Goal: Information Seeking & Learning: Check status

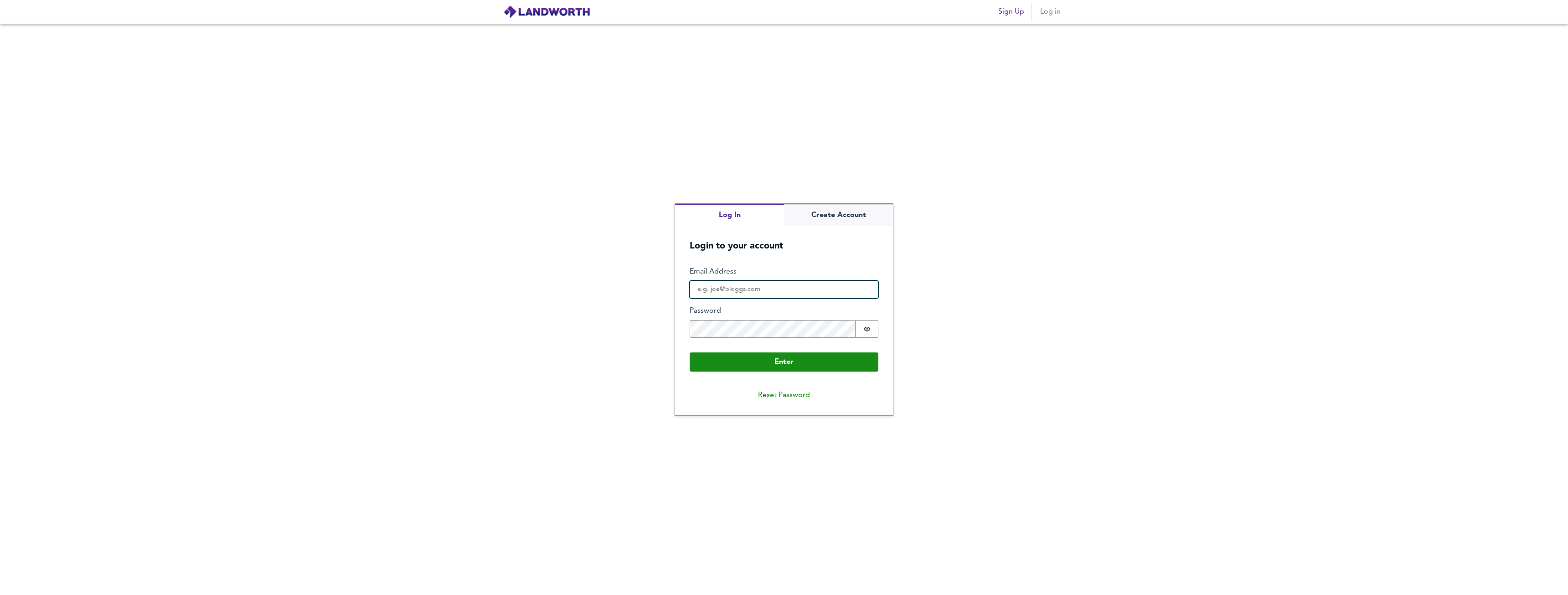
click at [801, 294] on input "Email Address" at bounding box center [784, 290] width 189 height 18
type input "[EMAIL_ADDRESS][DOMAIN_NAME]"
click at [690, 353] on button "Enter" at bounding box center [784, 362] width 189 height 19
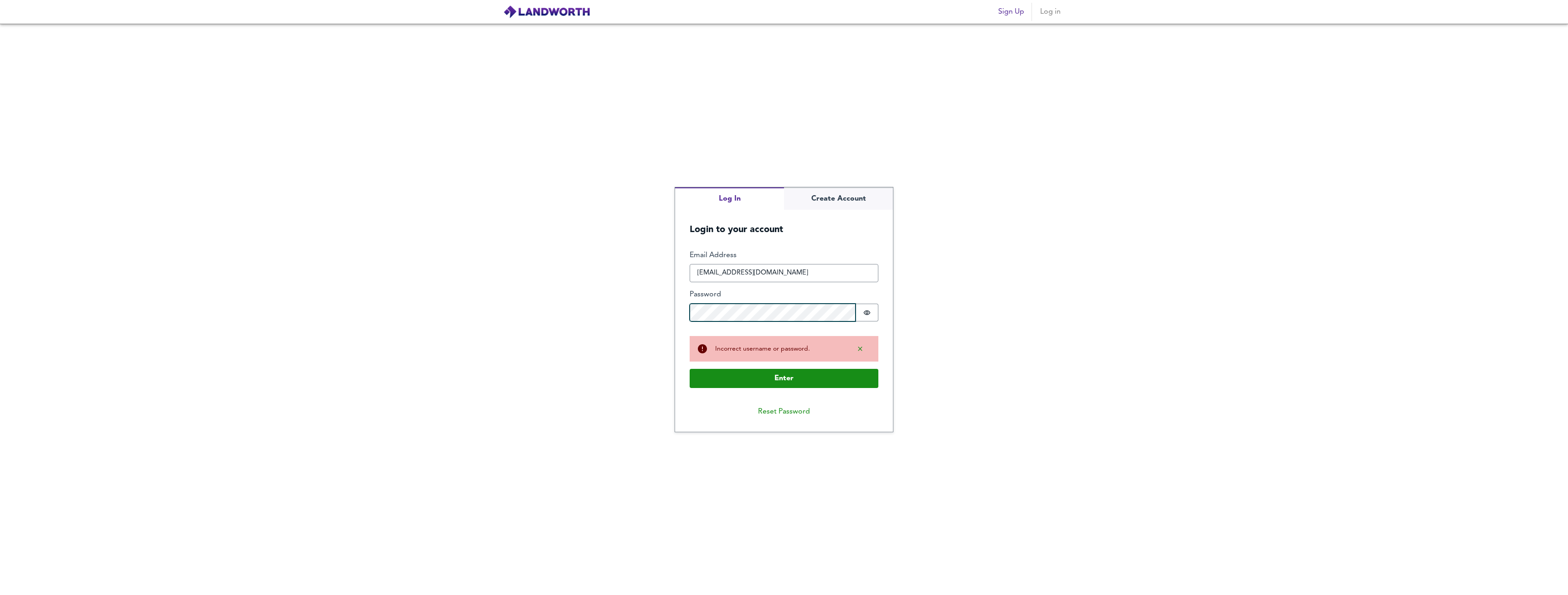
click at [690, 369] on button "Enter" at bounding box center [784, 378] width 189 height 19
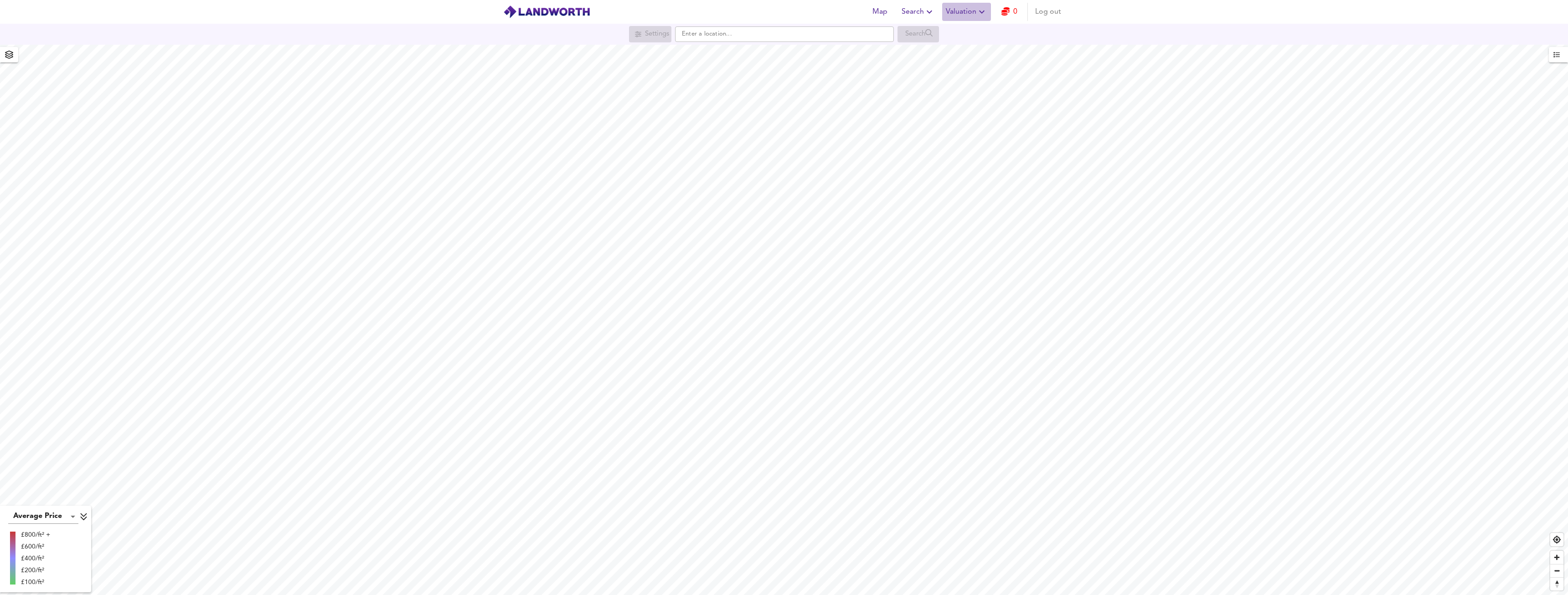
click at [961, 13] on span "Valuation" at bounding box center [967, 12] width 41 height 13
click at [967, 40] on li "New Valuation Report" at bounding box center [966, 32] width 109 height 16
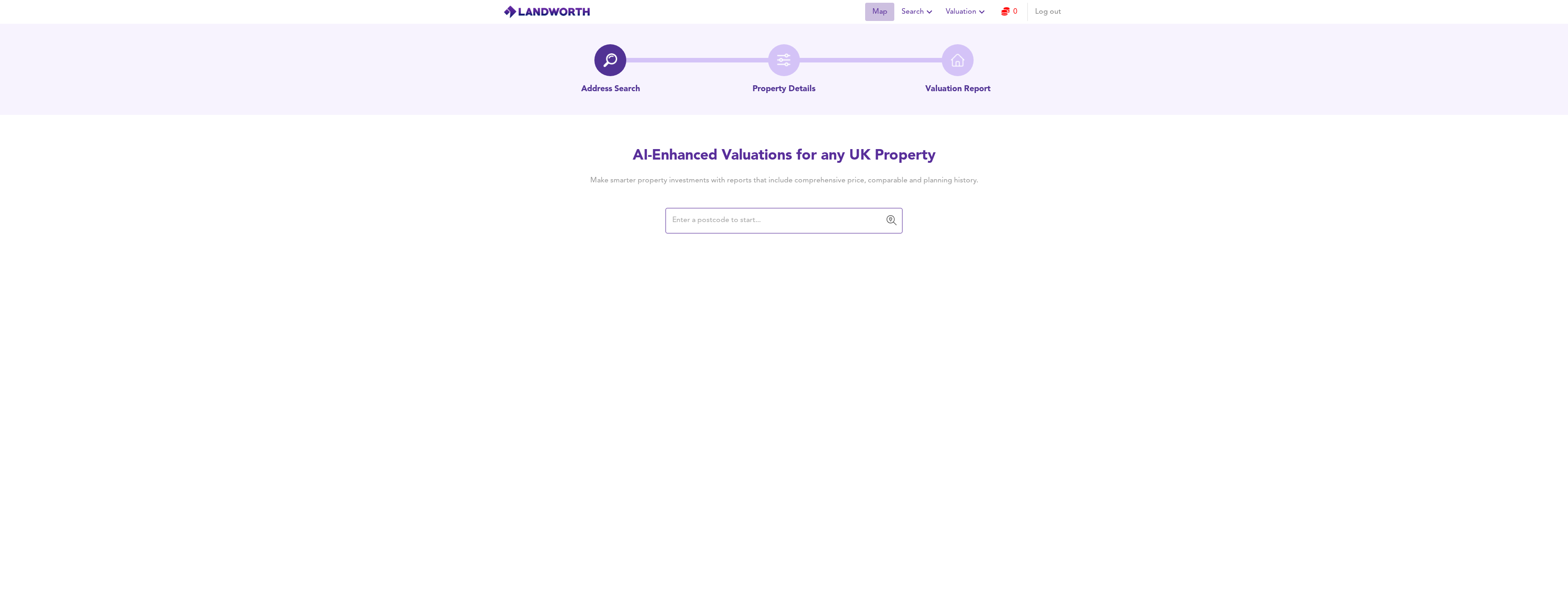
click at [880, 9] on span "Map" at bounding box center [880, 12] width 22 height 13
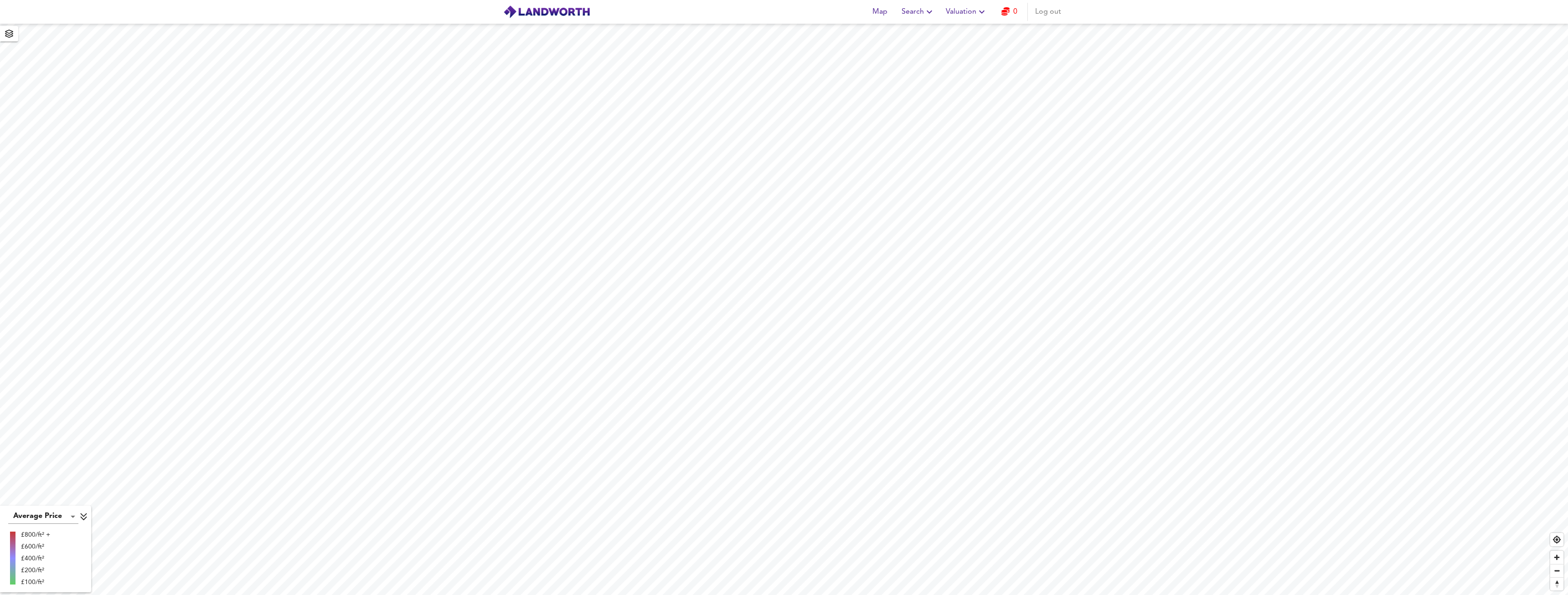
click at [929, 12] on icon "button" at bounding box center [929, 12] width 5 height 3
click at [965, 12] on span "Valuation" at bounding box center [967, 12] width 41 height 13
click at [973, 46] on li "Valuation Report History" at bounding box center [966, 49] width 109 height 16
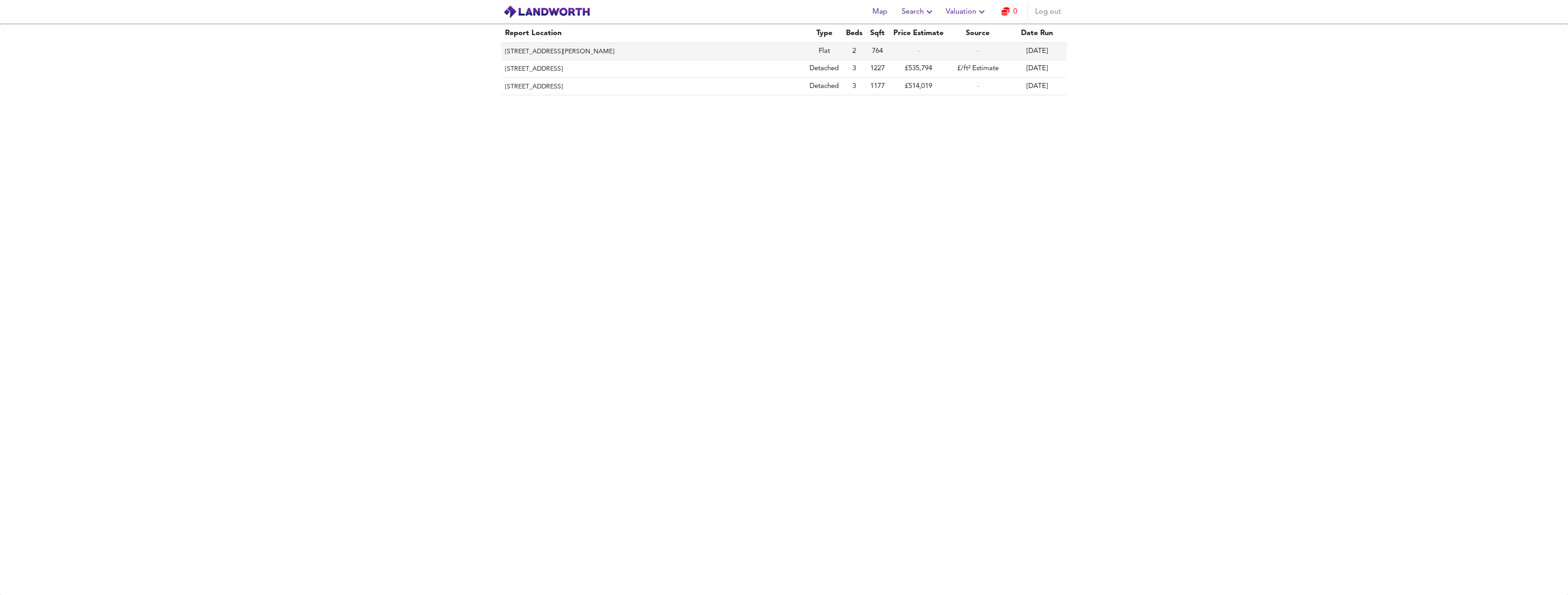
click at [632, 54] on th "[STREET_ADDRESS][PERSON_NAME]" at bounding box center [654, 51] width 304 height 17
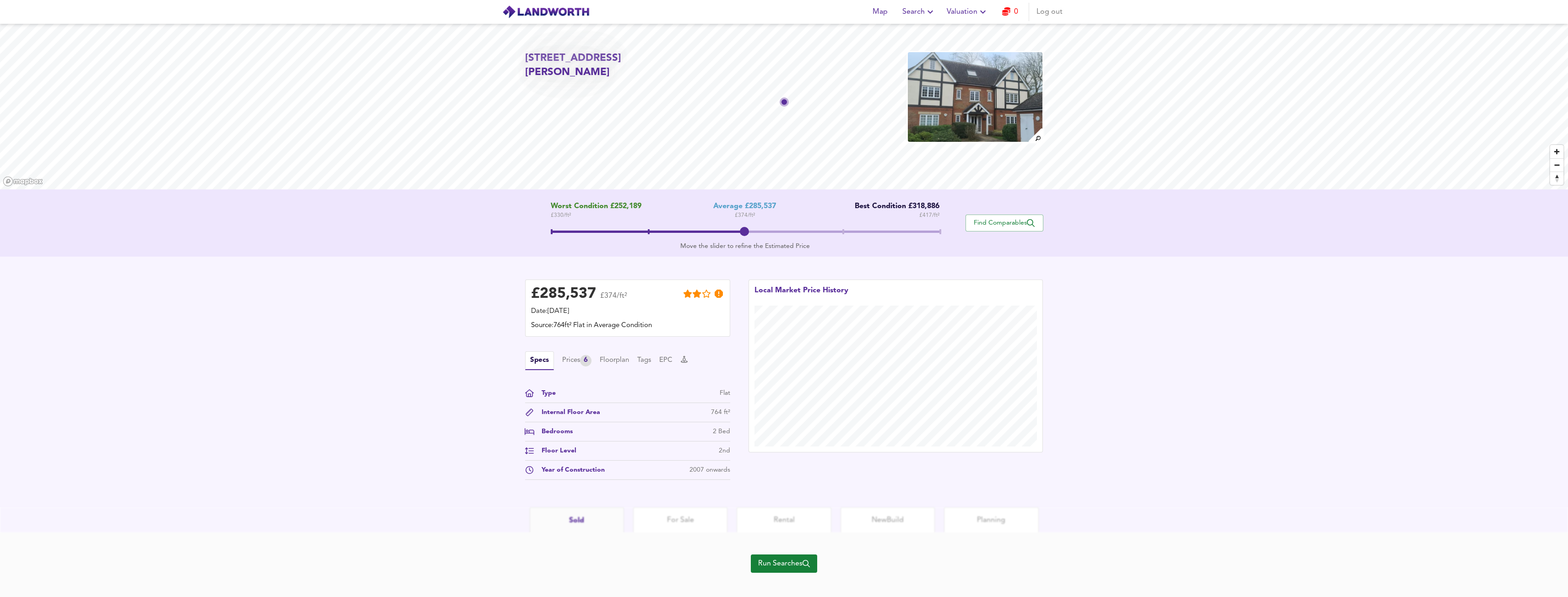
click at [980, 10] on icon "button" at bounding box center [983, 12] width 11 height 11
click at [979, 48] on li "Valuation Report History" at bounding box center [967, 49] width 109 height 16
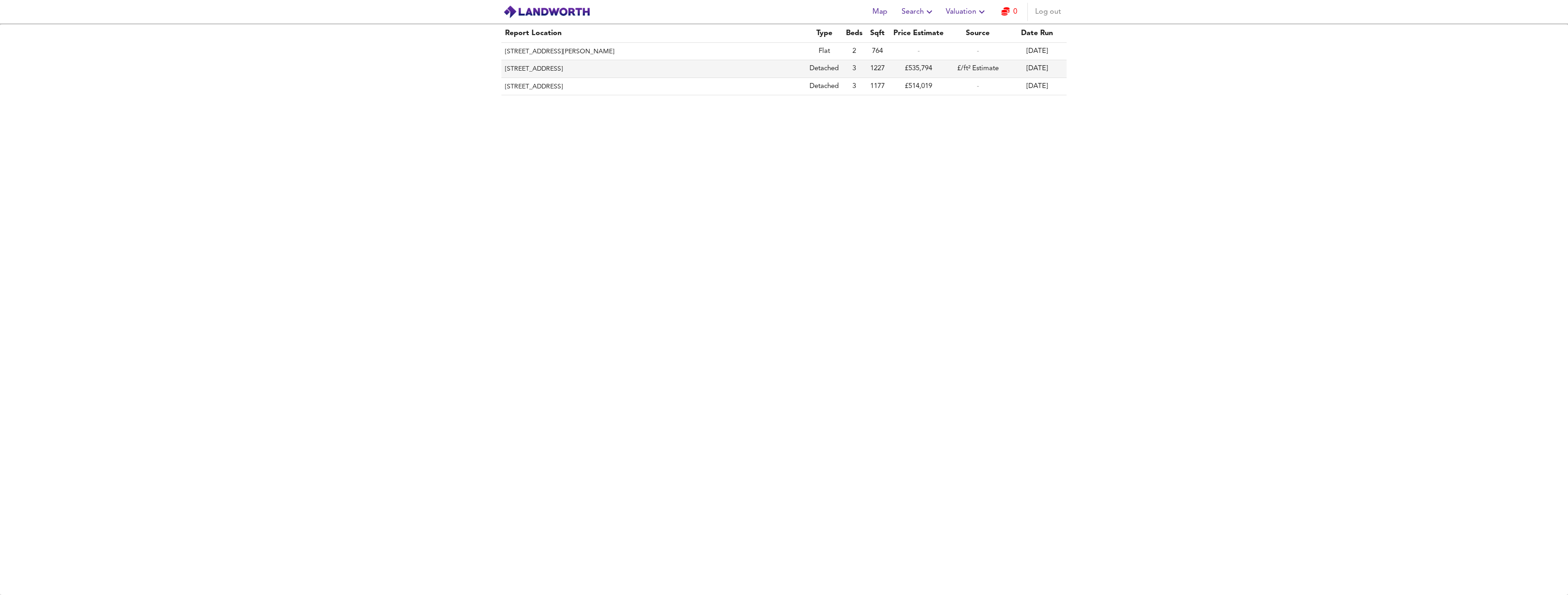
click at [642, 69] on th "[STREET_ADDRESS]" at bounding box center [654, 69] width 304 height 17
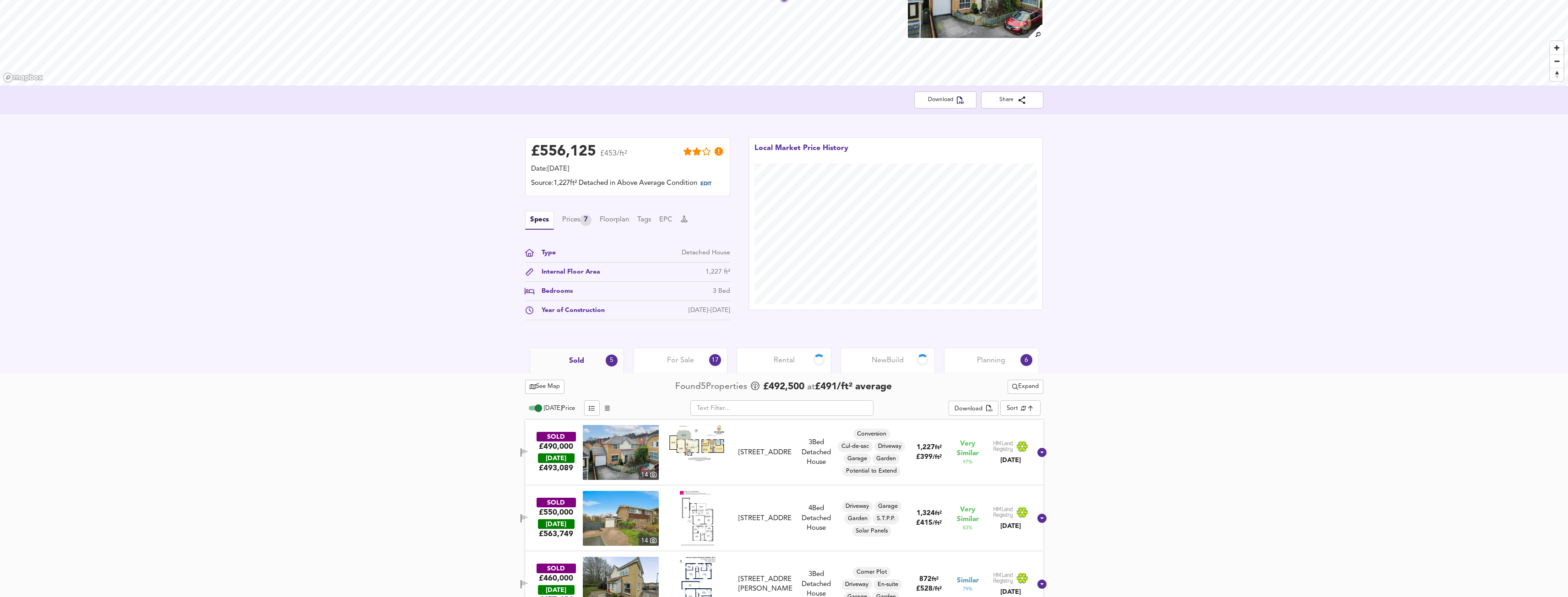
scroll to position [86, 0]
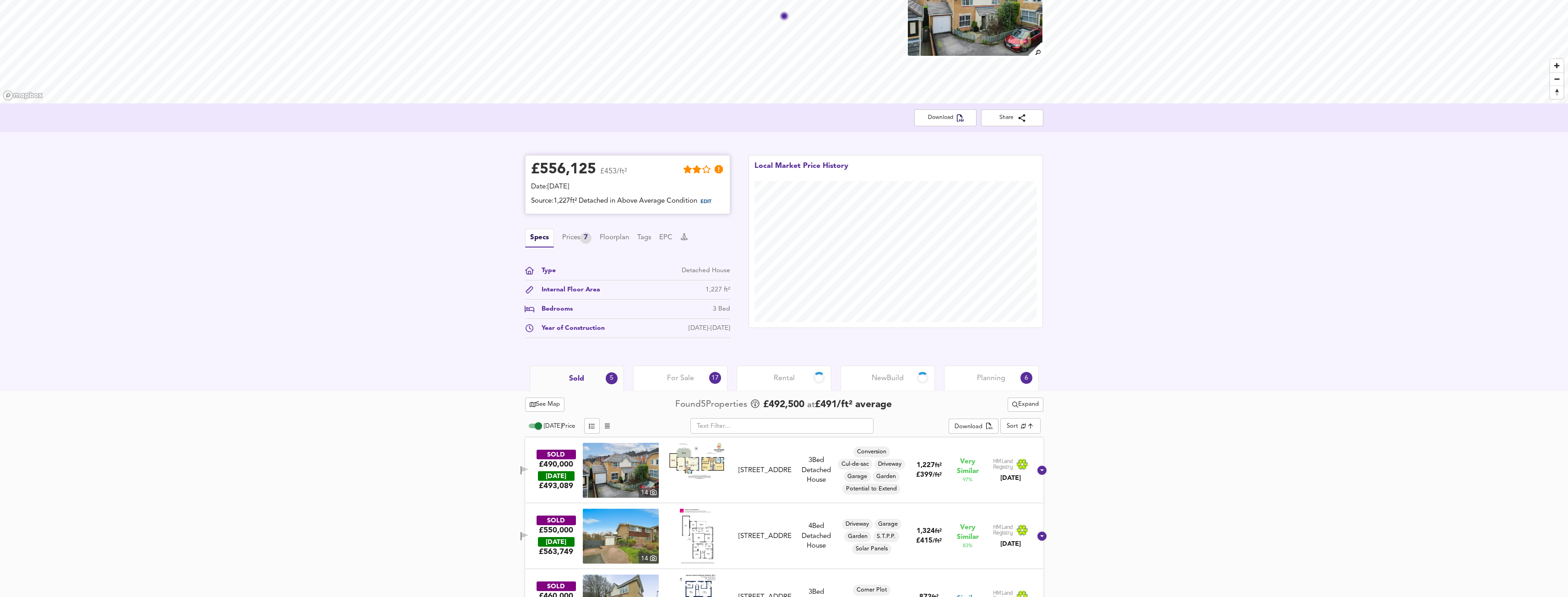
click at [650, 184] on div "Date: [DATE]" at bounding box center [628, 187] width 193 height 10
click at [581, 244] on div "Prices 7" at bounding box center [577, 238] width 29 height 12
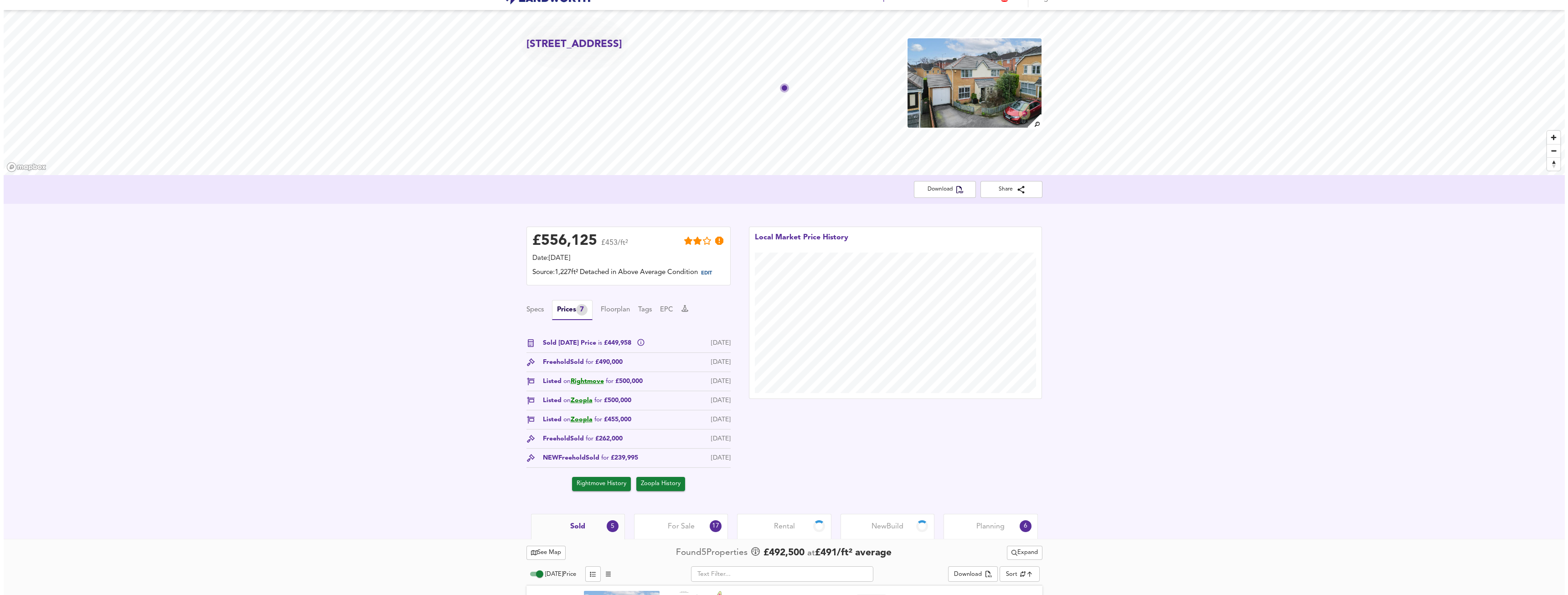
scroll to position [0, 0]
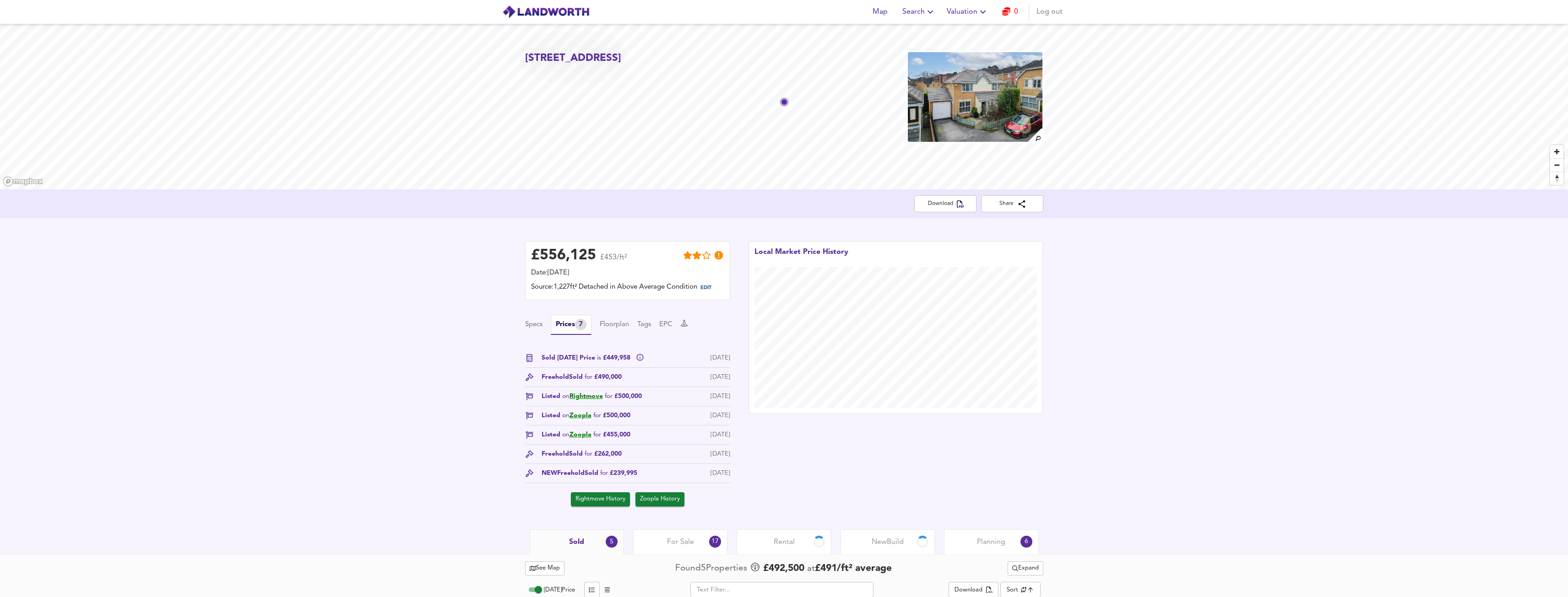
click at [1249, 343] on div "£ 556,125 £453/ft² Date: [DATE] Source: 1,227ft² Detached in Above Average Cond…" at bounding box center [784, 373] width 1568 height 311
click at [1006, 112] on img at bounding box center [974, 97] width 136 height 92
click at [679, 155] on div "[STREET_ADDRESS]" at bounding box center [784, 106] width 1568 height 166
click at [882, 19] on button "Map" at bounding box center [880, 12] width 29 height 18
